Goal: Transaction & Acquisition: Purchase product/service

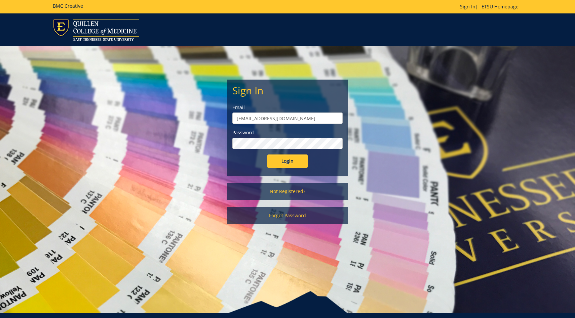
type input "[EMAIL_ADDRESS][DOMAIN_NAME]"
click at [267, 155] on input "Login" at bounding box center [287, 161] width 40 height 13
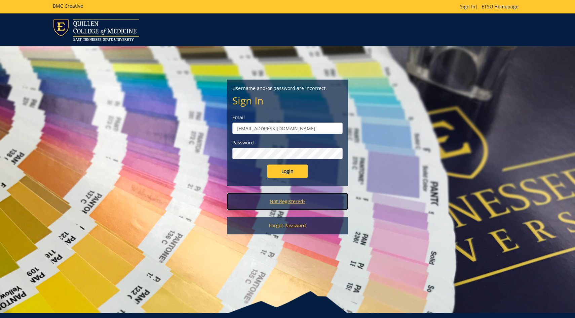
click at [299, 207] on link "Not Registered?" at bounding box center [287, 201] width 121 height 17
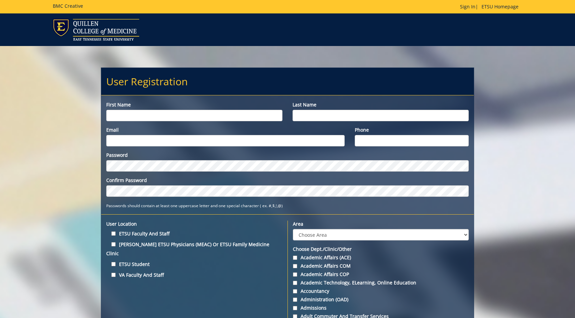
click at [231, 117] on input "First name" at bounding box center [194, 115] width 176 height 11
type input "Andrew"
type input "Johnson"
type input "[EMAIL_ADDRESS][DOMAIN_NAME]"
type input "423290380"
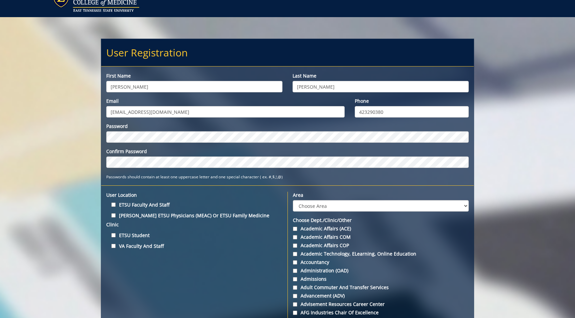
scroll to position [32, 0]
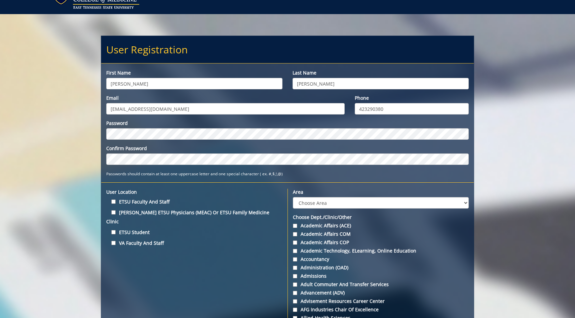
click at [118, 228] on label "ETSU Student" at bounding box center [194, 232] width 176 height 9
click at [116, 230] on input "ETSU Student" at bounding box center [113, 232] width 4 height 4
checkbox input "true"
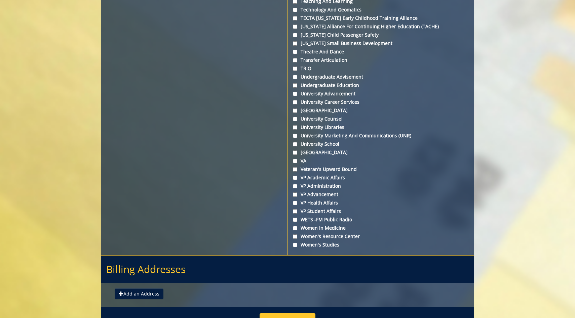
scroll to position [2449, 0]
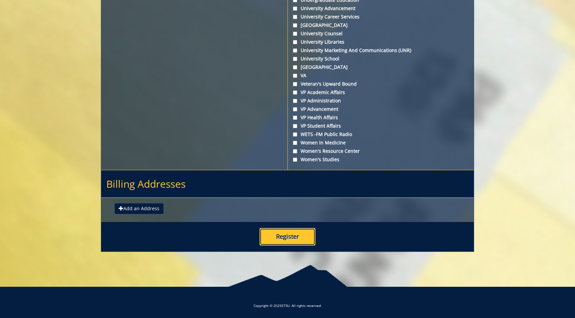
click at [302, 231] on button "Register" at bounding box center [288, 236] width 56 height 17
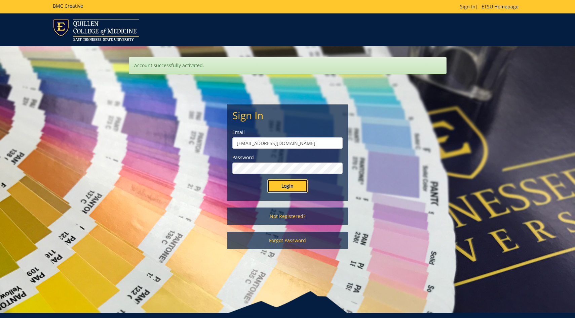
click at [291, 188] on input "Login" at bounding box center [287, 186] width 40 height 13
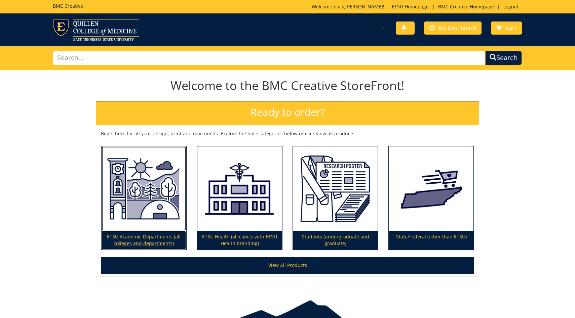
click at [158, 238] on p "ETSU Academic Departments (all colleges and departments)" at bounding box center [144, 240] width 84 height 19
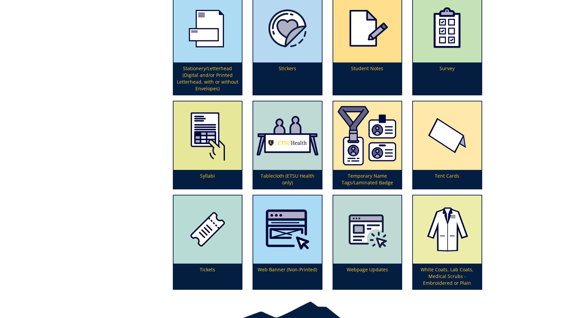
scroll to position [2023, 0]
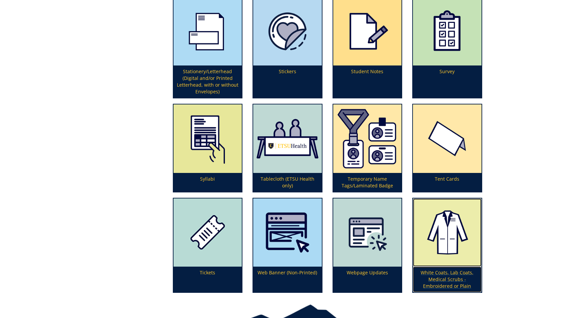
click at [436, 243] on img at bounding box center [447, 233] width 69 height 69
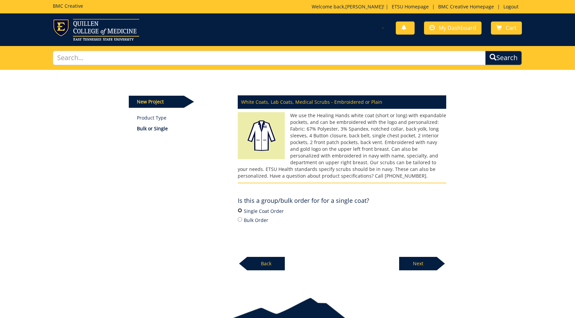
click at [241, 212] on input "Single Coat Order" at bounding box center [240, 210] width 4 height 4
radio input "true"
click at [414, 263] on p "Next" at bounding box center [418, 263] width 38 height 13
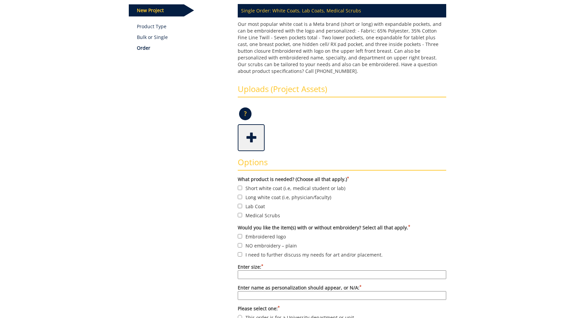
scroll to position [61, 0]
